Goal: Task Accomplishment & Management: Use online tool/utility

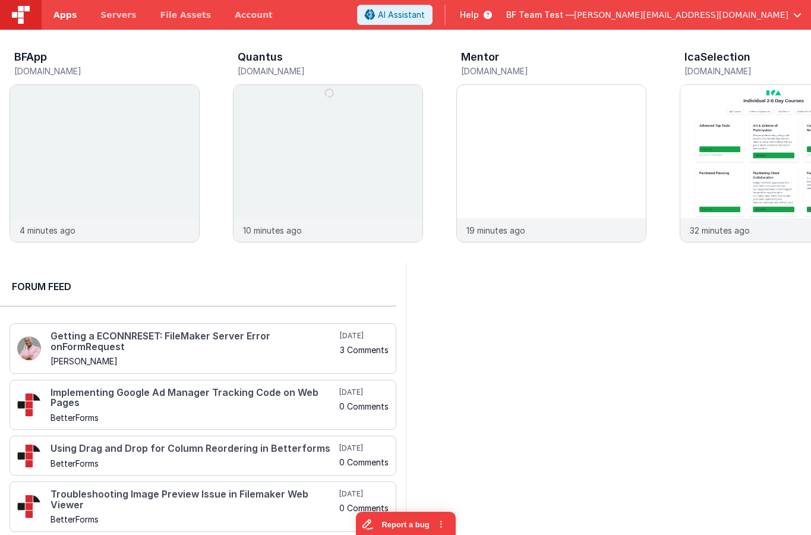
click at [72, 20] on span "Apps" at bounding box center [64, 15] width 23 height 12
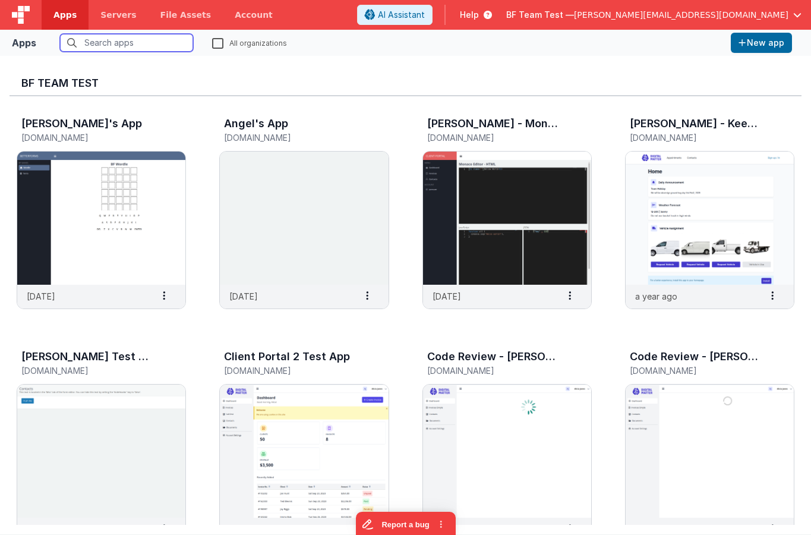
click at [130, 35] on input "text" at bounding box center [126, 43] width 133 height 18
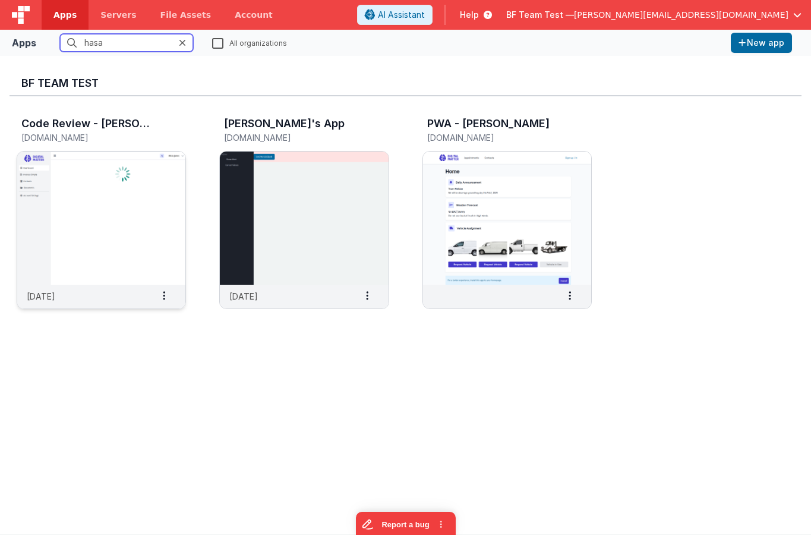
type input "hasa"
click at [132, 197] on img at bounding box center [101, 218] width 168 height 133
click at [283, 179] on img at bounding box center [304, 218] width 168 height 133
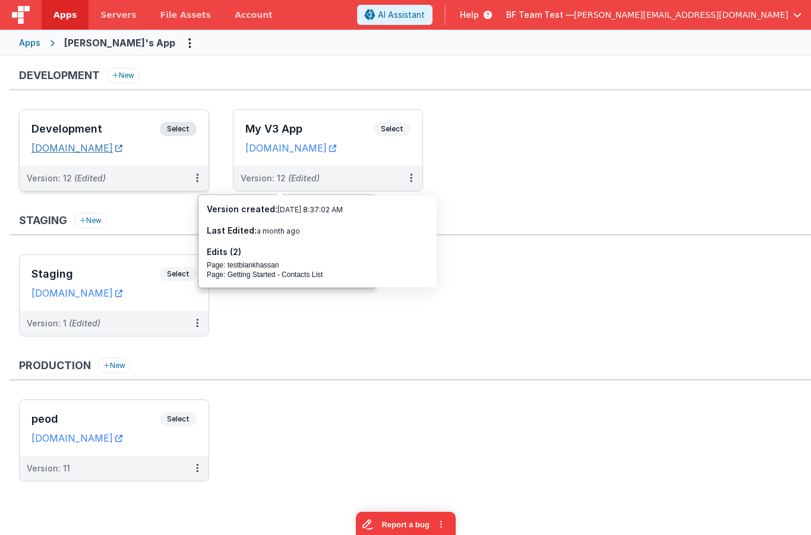
click at [122, 148] on link "hassansapp.fmbetterforms.com" at bounding box center [76, 148] width 91 height 12
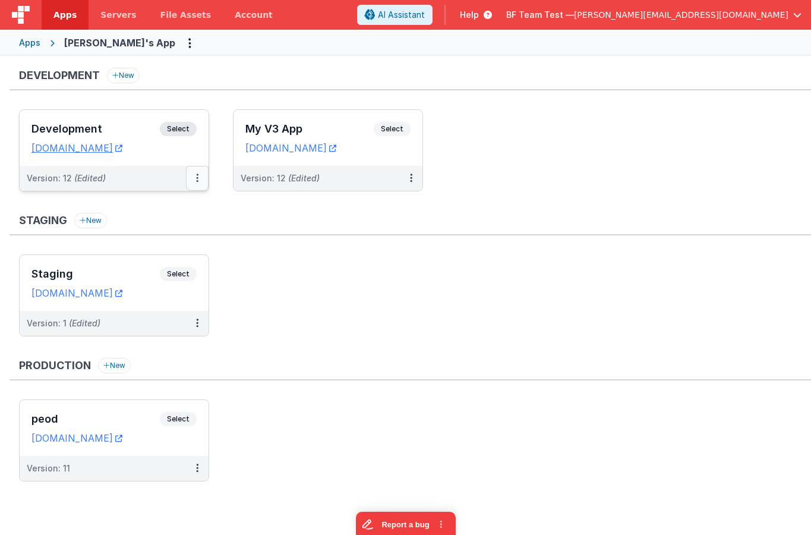
click at [201, 180] on button at bounding box center [197, 178] width 23 height 25
click at [175, 211] on link "Edit" at bounding box center [156, 204] width 105 height 21
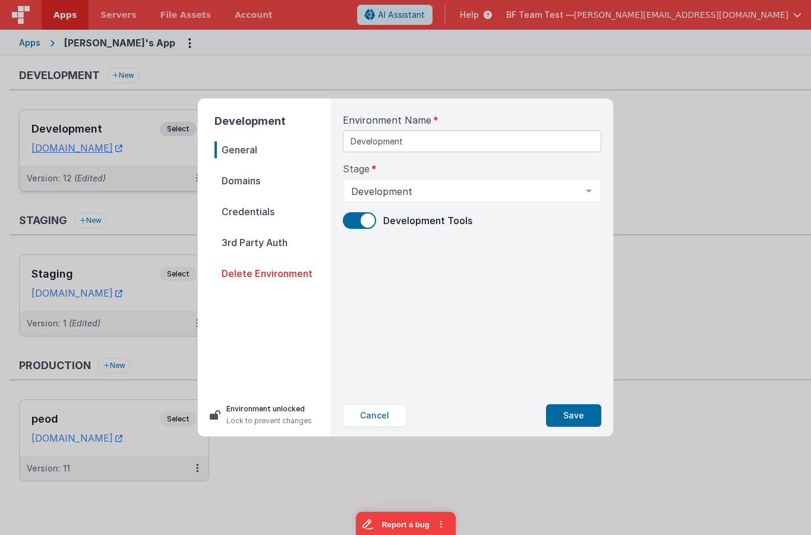
click at [260, 178] on span "Domains" at bounding box center [273, 180] width 116 height 17
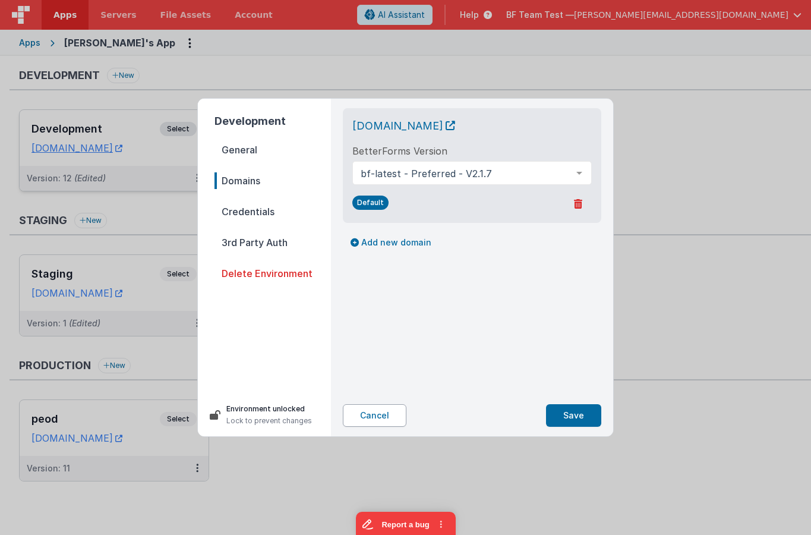
click at [384, 423] on button "Cancel" at bounding box center [375, 415] width 64 height 23
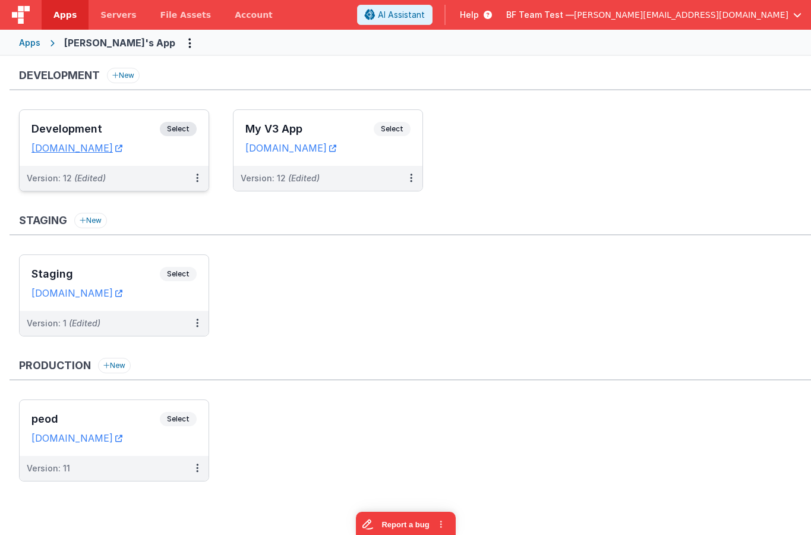
click at [116, 125] on h3 "Development" at bounding box center [95, 129] width 128 height 12
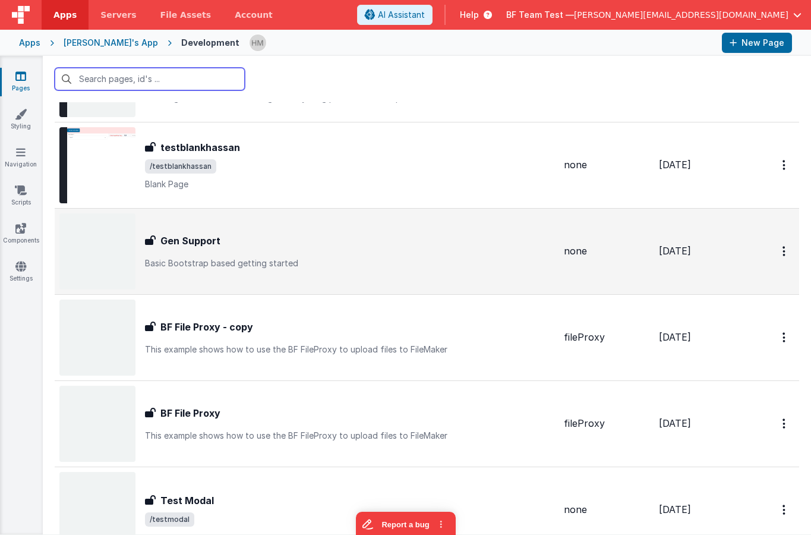
scroll to position [143, 0]
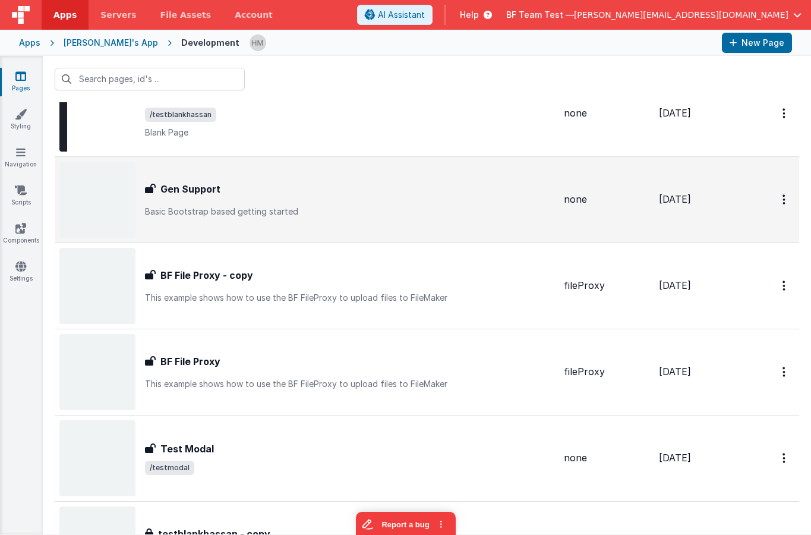
click at [465, 226] on div "Gen Support Gen Support Basic Bootstrap based getting started" at bounding box center [306, 200] width 495 height 76
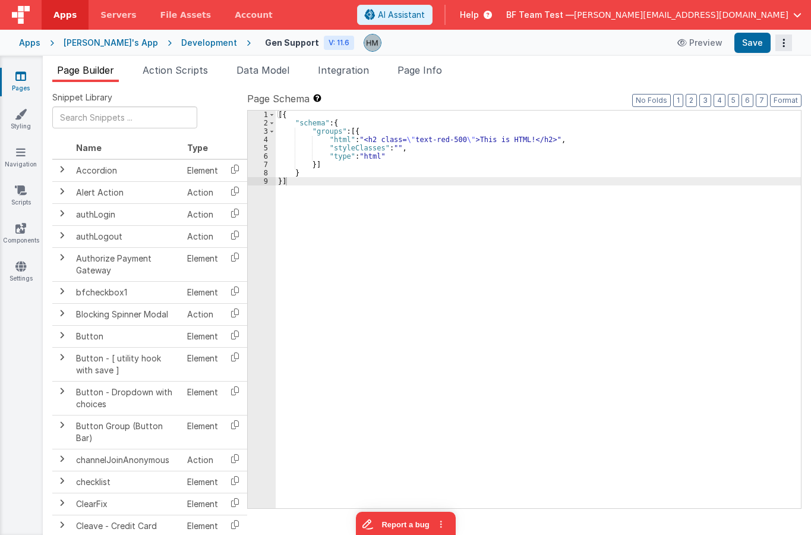
click at [780, 46] on button "Options" at bounding box center [784, 42] width 17 height 17
click at [743, 92] on link "Rollback" at bounding box center [740, 89] width 105 height 23
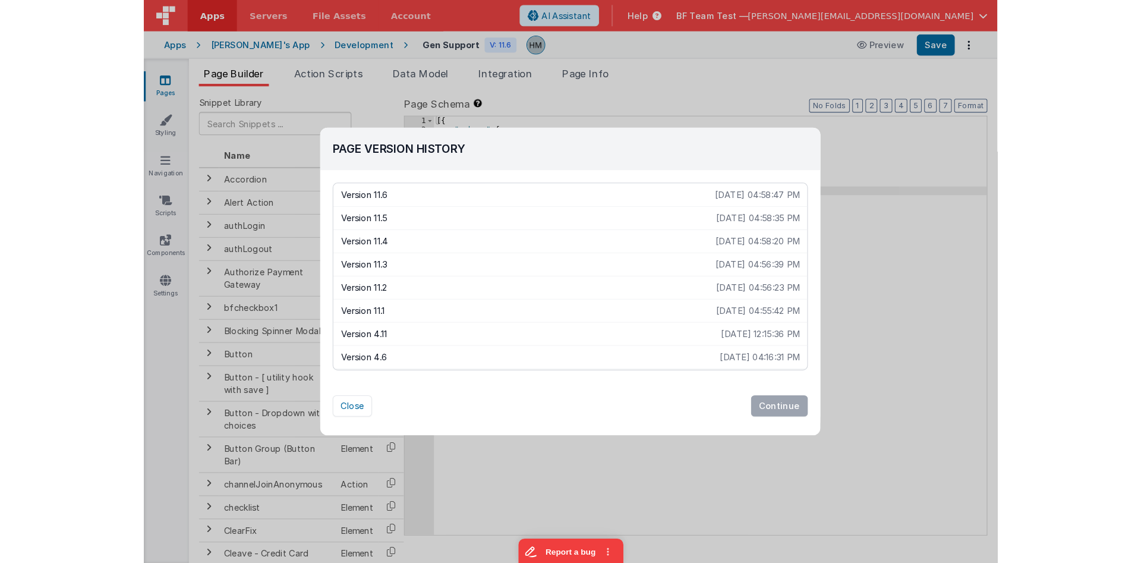
scroll to position [21, 0]
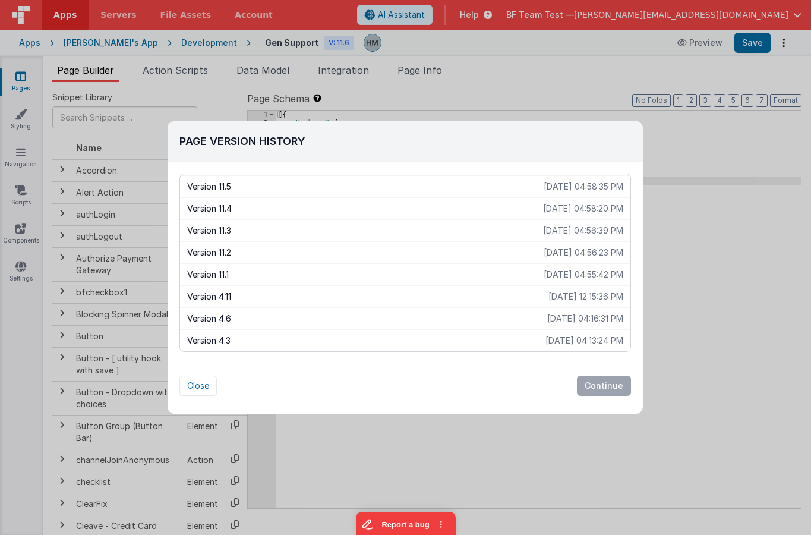
click at [383, 343] on p "Version 4.3" at bounding box center [366, 341] width 358 height 12
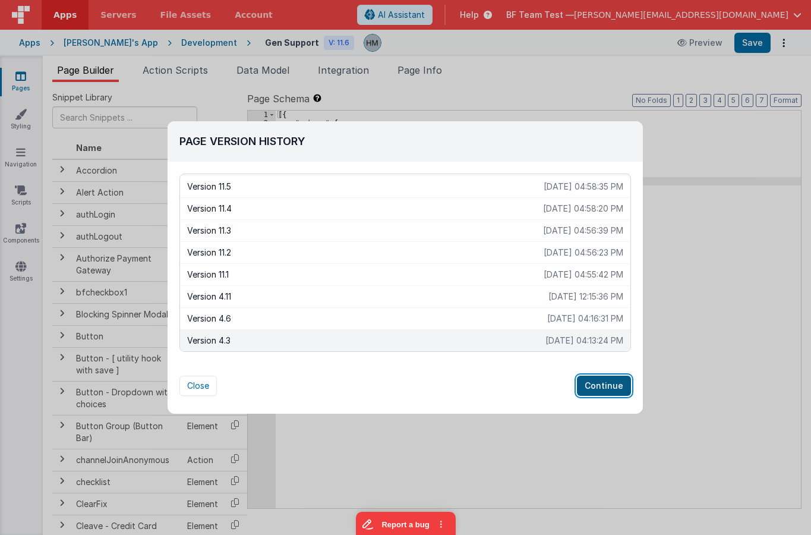
click at [610, 384] on button "Continue" at bounding box center [604, 386] width 54 height 20
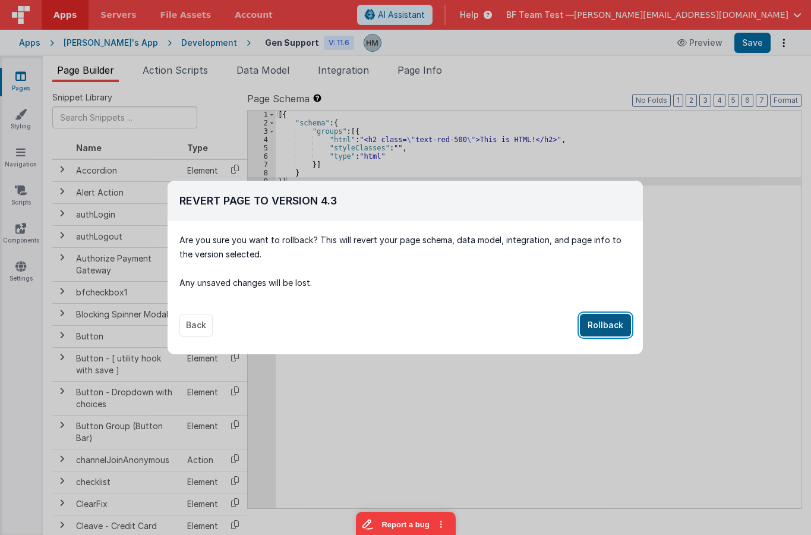
click at [598, 321] on button "Rollback" at bounding box center [605, 325] width 51 height 23
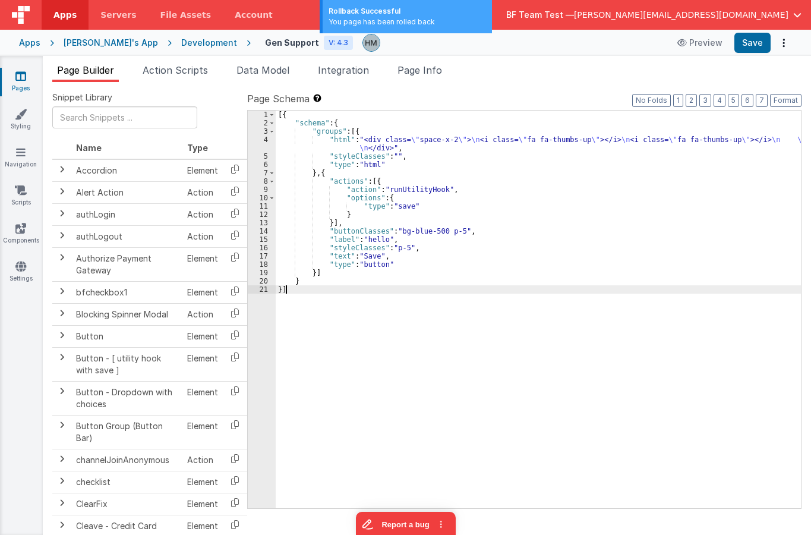
click at [587, 322] on div "[{ "schema" : { "groups" : [{ "html" : "<div class= \" space-x-2 \" > \n <i cla…" at bounding box center [538, 318] width 525 height 414
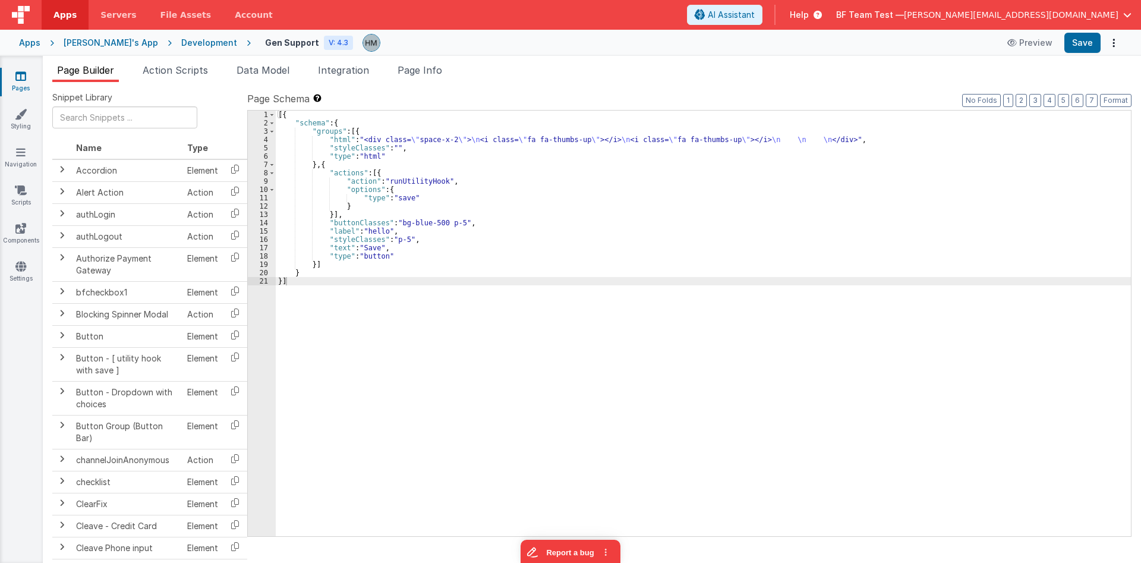
click at [809, 17] on span "Help" at bounding box center [799, 15] width 19 height 12
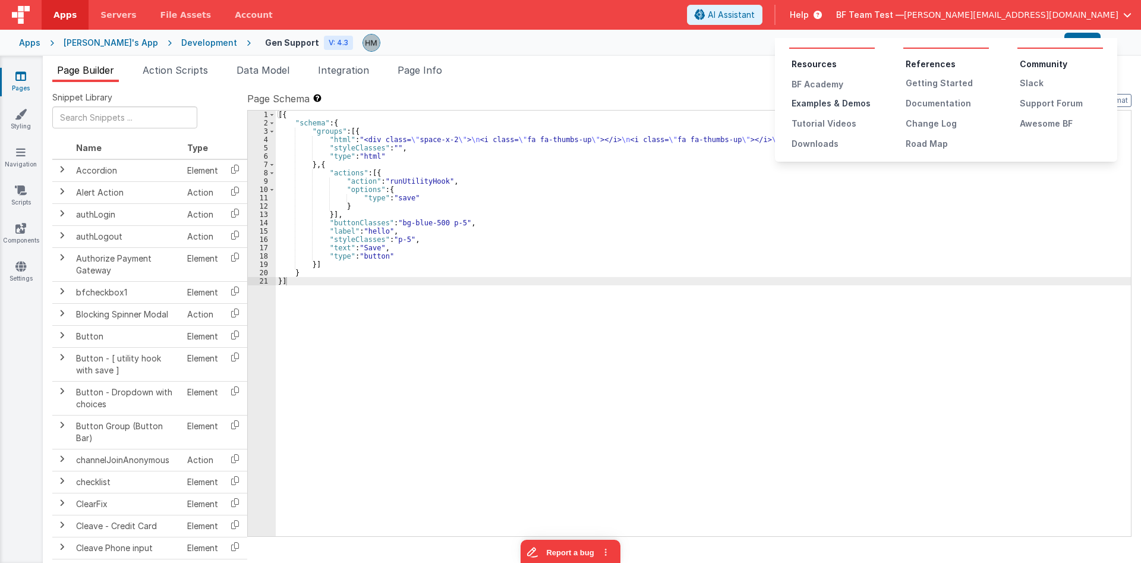
click at [811, 109] on div "Examples & Demos" at bounding box center [833, 103] width 83 height 12
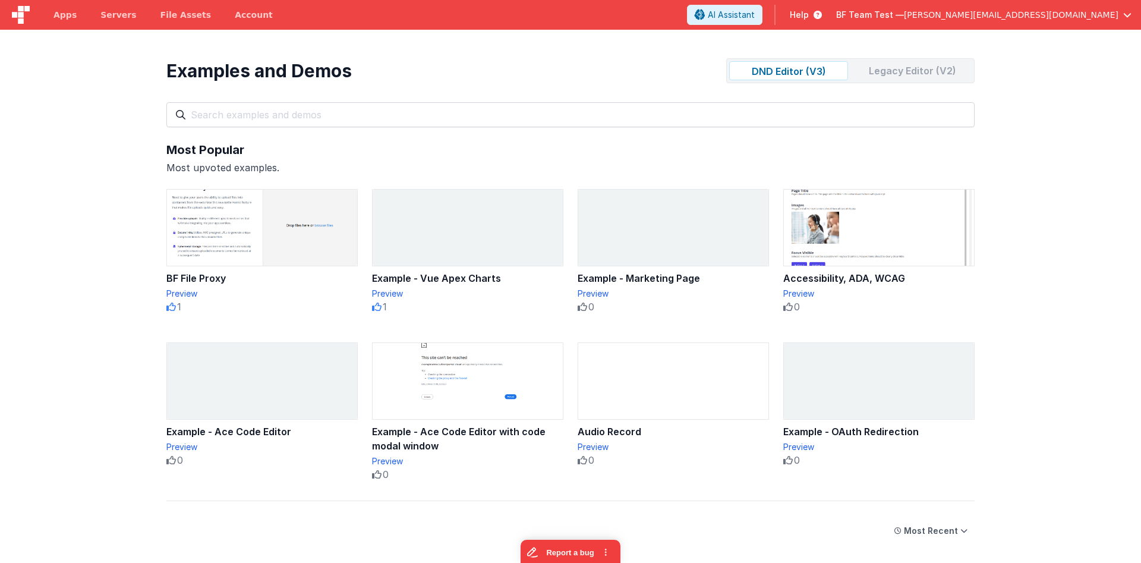
click at [893, 74] on div "Legacy Editor (V2)" at bounding box center [912, 70] width 119 height 19
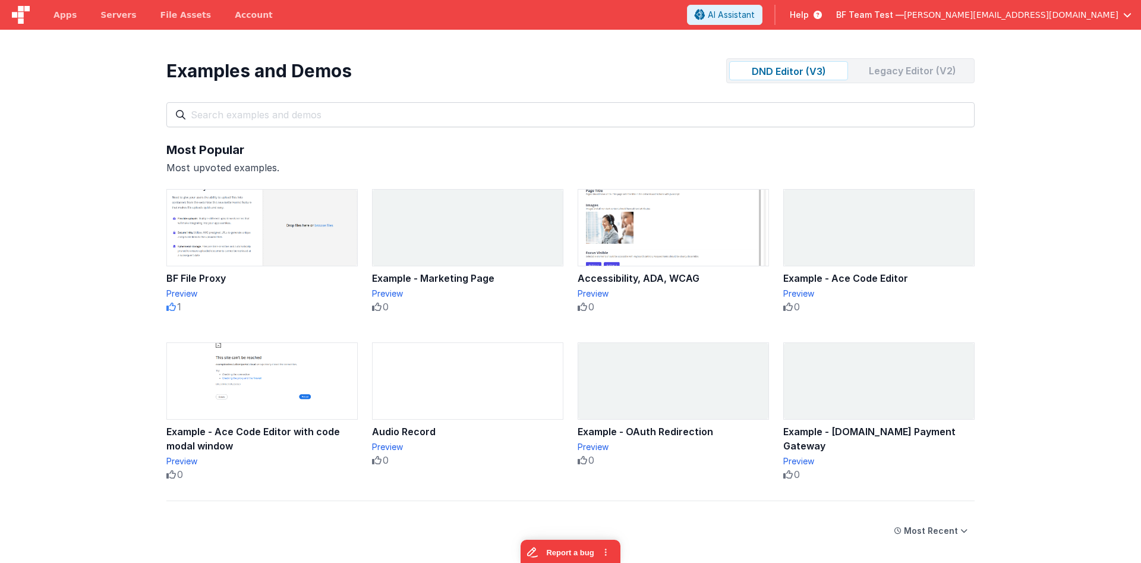
click at [872, 71] on div "Legacy Editor (V2)" at bounding box center [912, 70] width 119 height 19
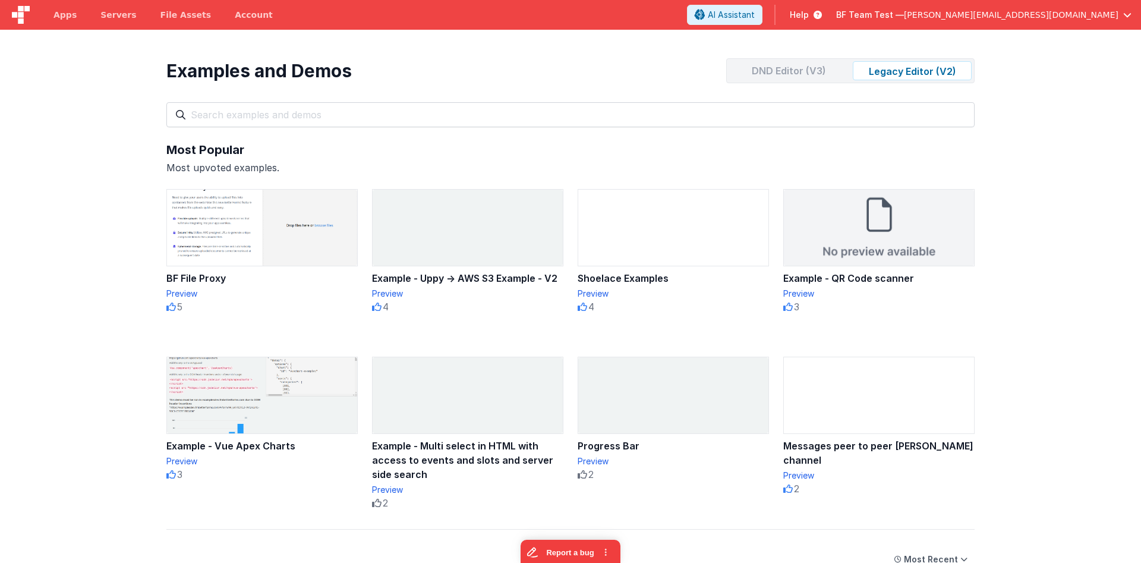
click at [802, 71] on div "DND Editor (V3)" at bounding box center [788, 70] width 119 height 19
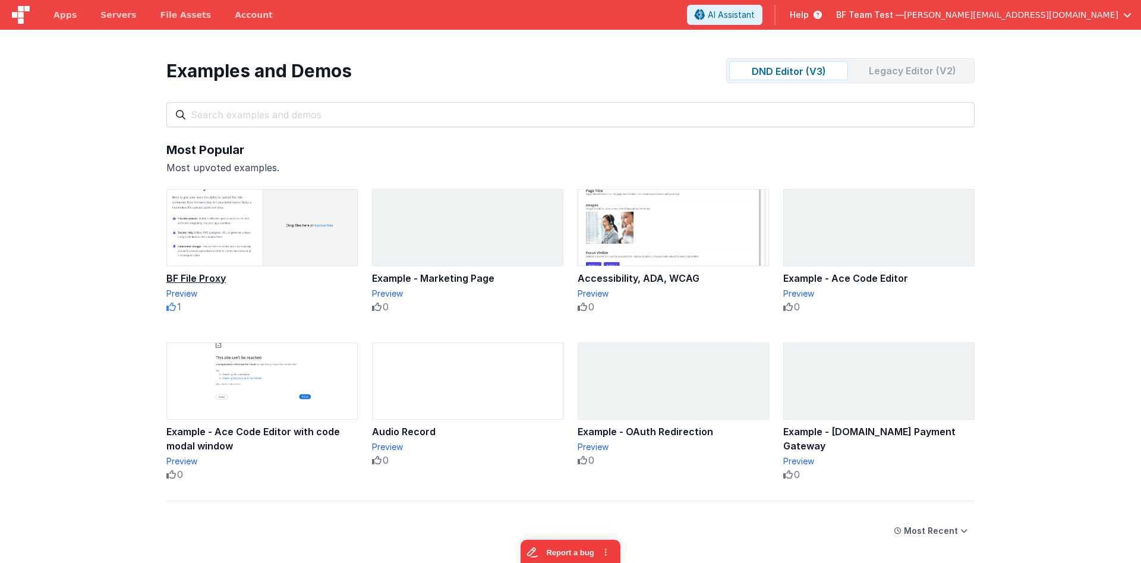
click at [188, 276] on div "BF File Proxy" at bounding box center [261, 278] width 191 height 14
click at [190, 295] on div "Preview" at bounding box center [261, 294] width 191 height 12
drag, startPoint x: 122, startPoint y: 147, endPoint x: 270, endPoint y: 144, distance: 147.4
click at [269, 144] on section "Examples and Demos DND Editor (V3) Legacy Editor (V2) All Files Getting Started…" at bounding box center [570, 311] width 1141 height 563
click at [273, 143] on div "Most Popular" at bounding box center [570, 149] width 808 height 17
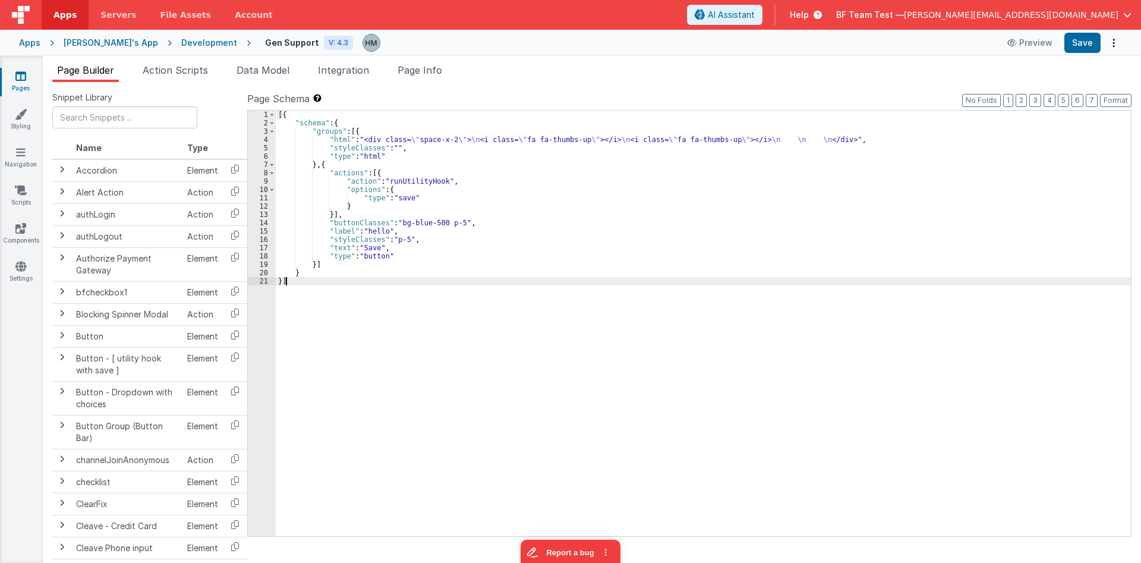
click at [733, 411] on div "[{ "schema" : { "groups" : [{ "html" : "<div class= \" space-x-2 \" > \n <i cla…" at bounding box center [703, 332] width 855 height 442
click at [1117, 44] on button "Options" at bounding box center [1113, 42] width 17 height 17
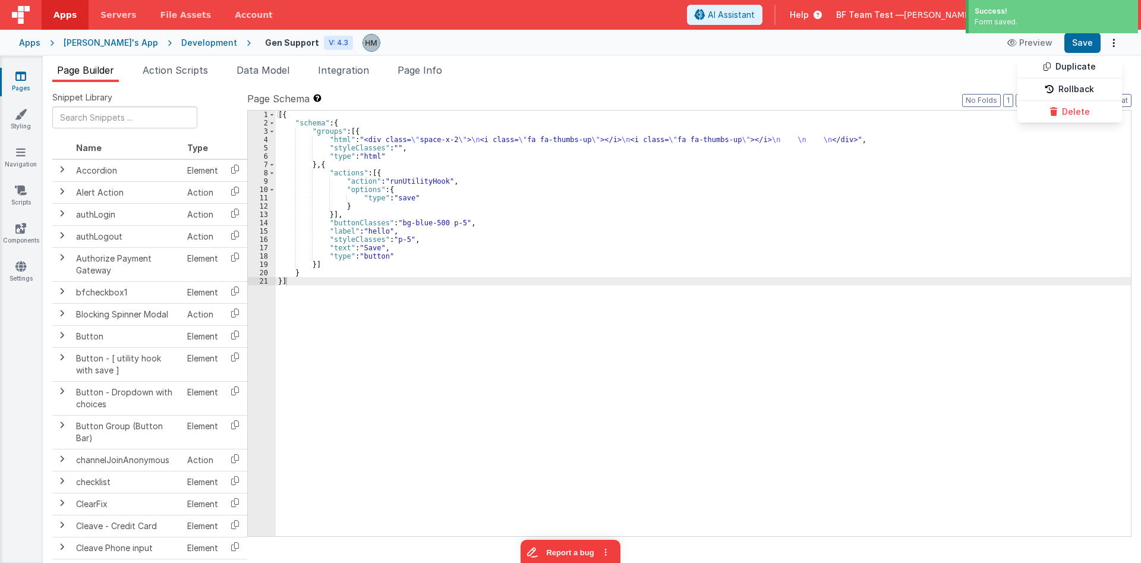
click at [1116, 42] on button at bounding box center [570, 281] width 1141 height 563
click at [1112, 43] on icon "Options" at bounding box center [1113, 43] width 17 height 1
click at [778, 74] on button at bounding box center [570, 281] width 1141 height 563
